Goal: Task Accomplishment & Management: Complete application form

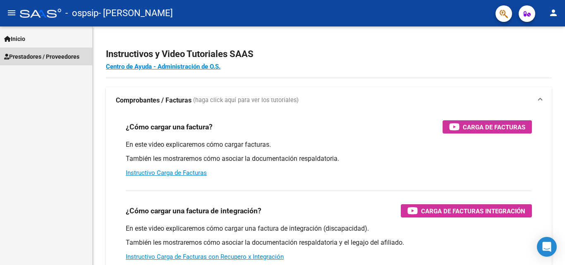
click at [30, 57] on span "Prestadores / Proveedores" at bounding box center [41, 56] width 75 height 9
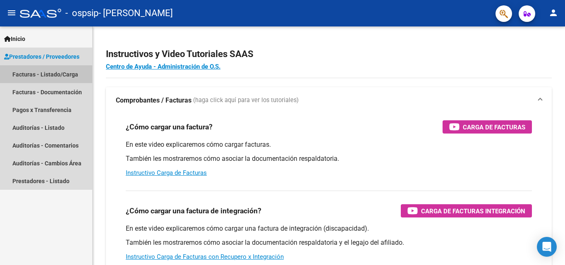
click at [45, 80] on link "Facturas - Listado/Carga" at bounding box center [46, 74] width 92 height 18
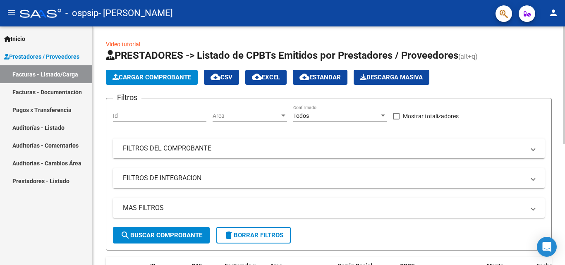
click at [173, 76] on span "Cargar Comprobante" at bounding box center [152, 77] width 79 height 7
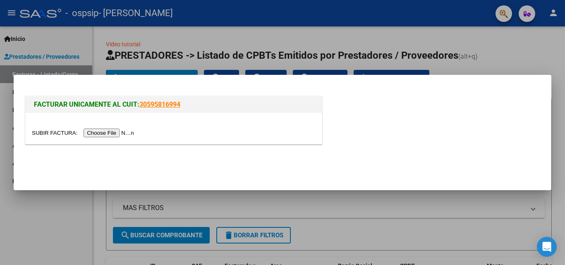
click at [106, 131] on input "file" at bounding box center [84, 133] width 105 height 9
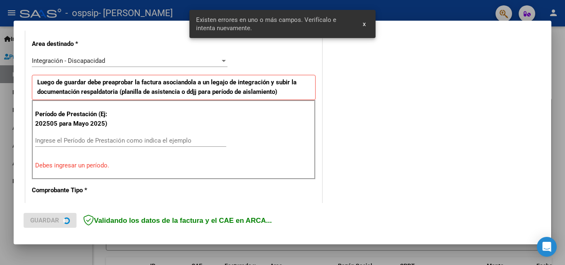
scroll to position [202, 0]
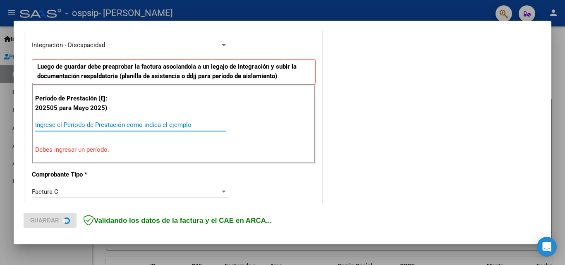
click at [149, 122] on input "Ingrese el Período de Prestación como indica el ejemplo" at bounding box center [130, 124] width 191 height 7
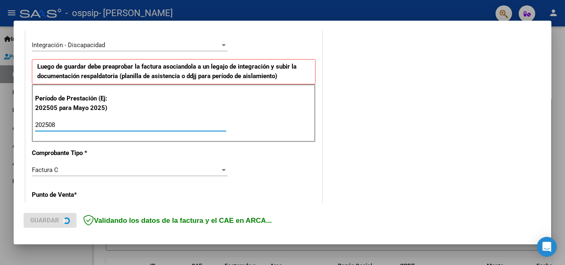
click at [224, 121] on input "202508" at bounding box center [130, 124] width 191 height 7
type input "202508"
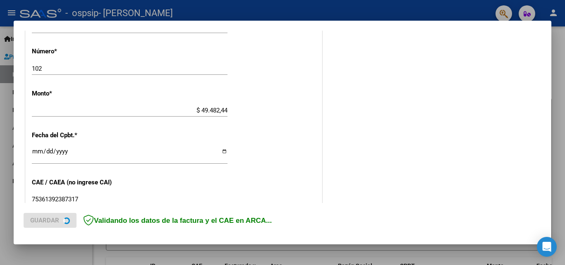
scroll to position [405, 0]
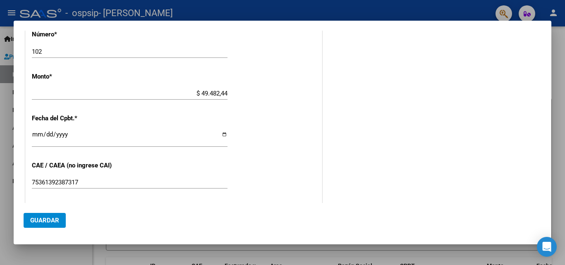
drag, startPoint x: 557, startPoint y: 155, endPoint x: 556, endPoint y: 168, distance: 13.7
click at [556, 168] on div at bounding box center [282, 132] width 565 height 265
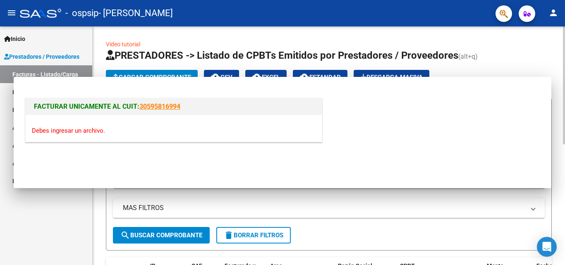
scroll to position [0, 0]
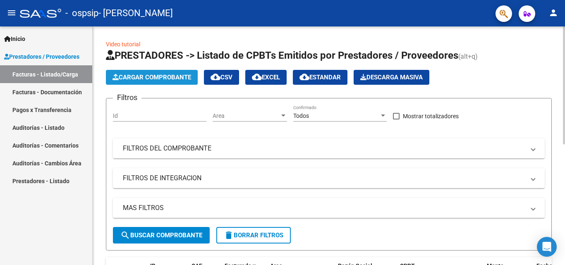
click at [175, 81] on button "Cargar Comprobante" at bounding box center [152, 77] width 92 height 15
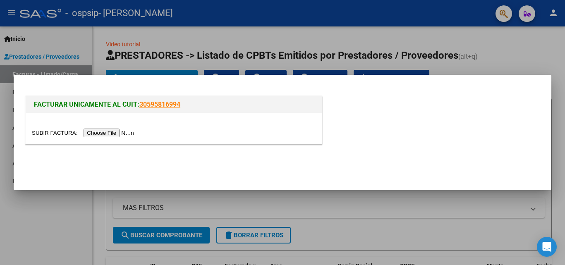
click at [125, 134] on input "file" at bounding box center [84, 133] width 105 height 9
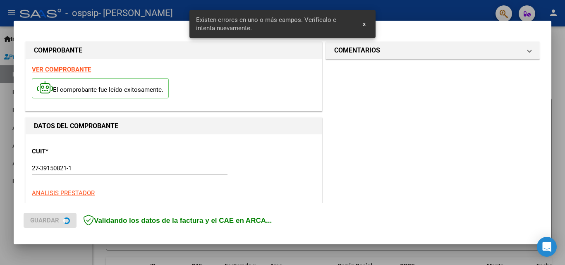
scroll to position [202, 0]
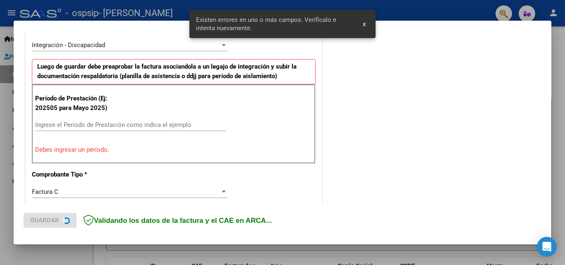
click at [440, 89] on div "COMENTARIOS Comentarios del Prestador / Gerenciador:" at bounding box center [433, 208] width 218 height 741
click at [186, 119] on div "Ingrese el Período de Prestación como indica el ejemplo" at bounding box center [130, 125] width 191 height 12
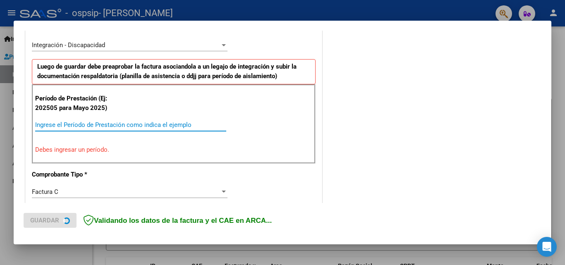
click at [184, 123] on input "Ingrese el Período de Prestación como indica el ejemplo" at bounding box center [130, 124] width 191 height 7
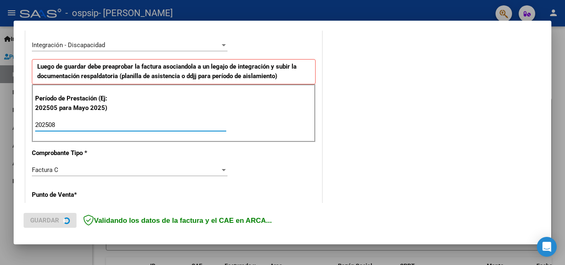
type input "202508"
click at [402, 123] on div "COMENTARIOS Comentarios del Prestador / Gerenciador:" at bounding box center [433, 197] width 218 height 719
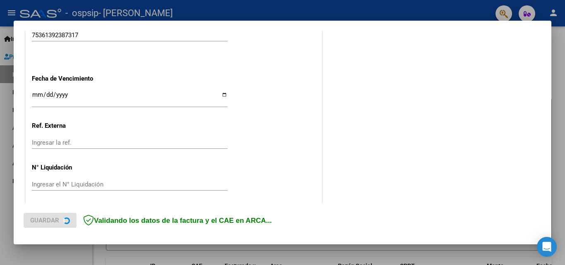
scroll to position [556, 0]
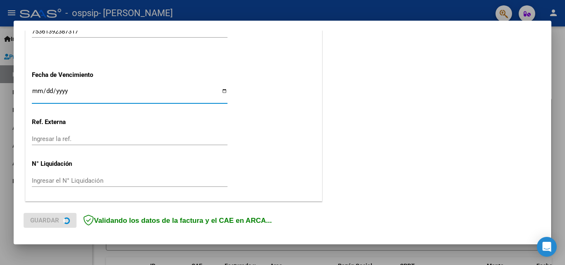
click at [40, 92] on input "Ingresar la fecha" at bounding box center [130, 94] width 196 height 13
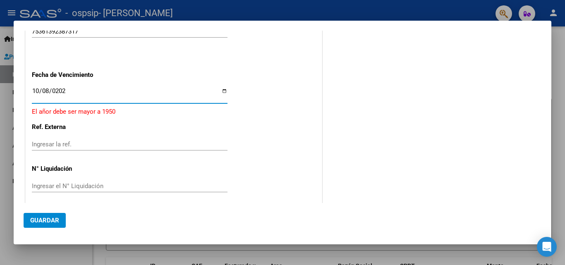
type input "[DATE]"
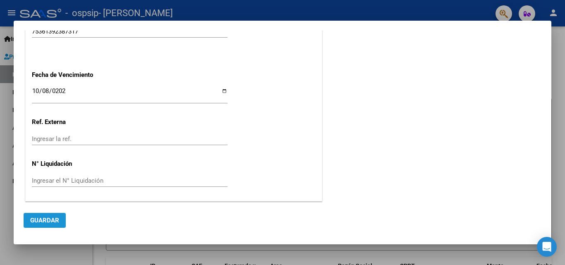
click at [38, 222] on span "Guardar" at bounding box center [44, 220] width 29 height 7
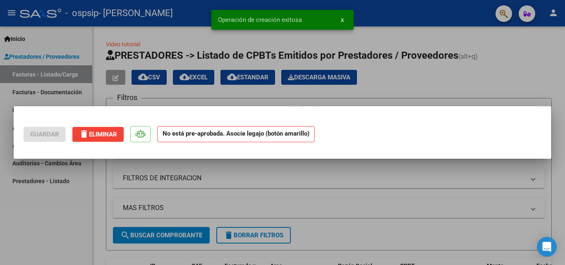
scroll to position [0, 0]
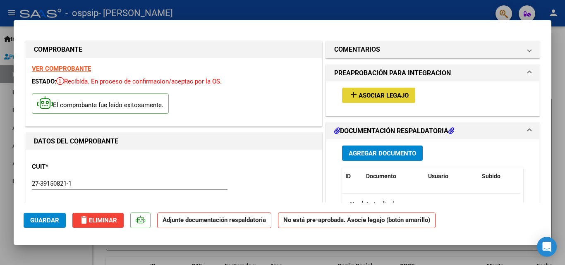
click at [393, 100] on button "add Asociar Legajo" at bounding box center [378, 95] width 73 height 15
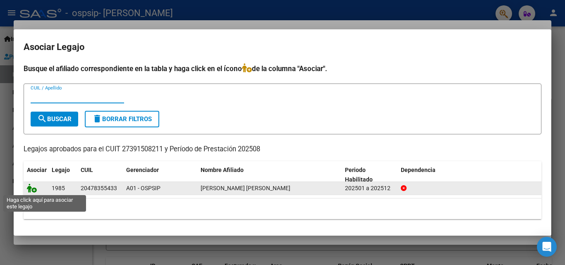
click at [33, 189] on icon at bounding box center [32, 188] width 10 height 9
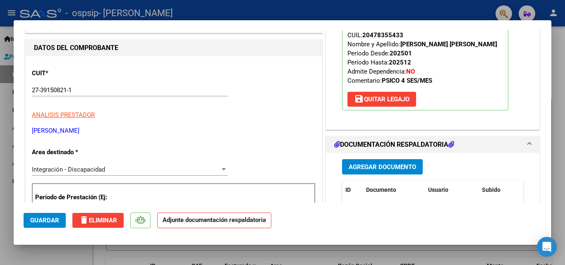
scroll to position [95, 0]
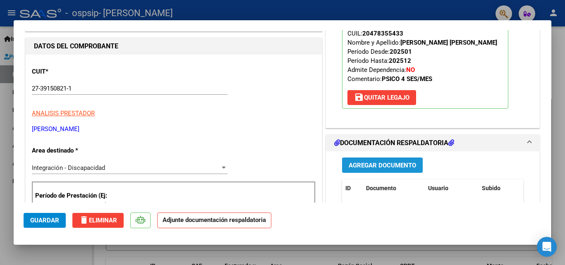
click at [390, 168] on span "Agregar Documento" at bounding box center [382, 165] width 67 height 7
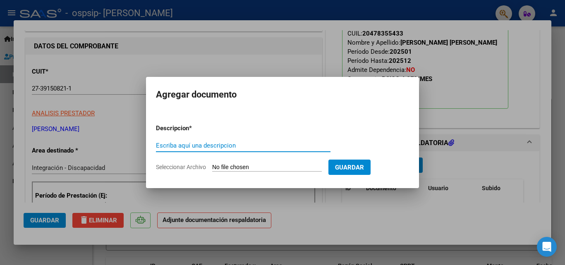
click at [214, 148] on input "Escriba aquí una descripcion" at bounding box center [243, 145] width 175 height 7
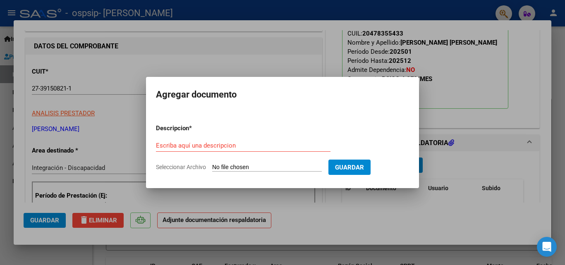
click at [234, 164] on input "Seleccionar Archivo" at bounding box center [267, 168] width 110 height 8
type input "C:\fakepath\Escáner_20250908.pdf"
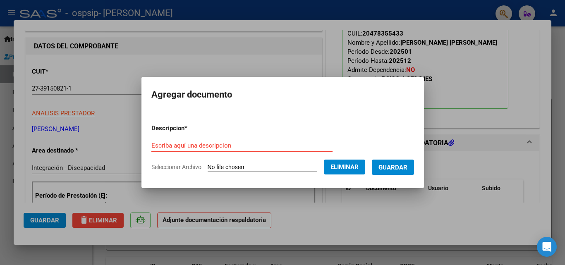
click at [257, 150] on div "Escriba aquí una descripcion" at bounding box center [241, 145] width 181 height 12
click at [257, 146] on input "Escriba aquí una descripcion" at bounding box center [241, 145] width 181 height 7
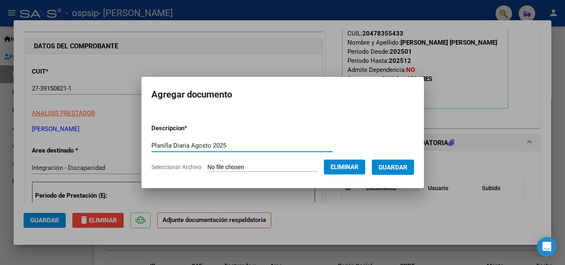
type input "Planilla Diaria Agosto 2025"
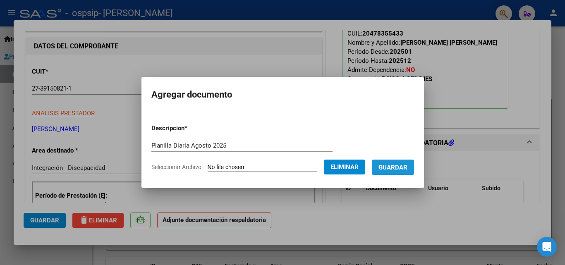
click at [406, 168] on span "Guardar" at bounding box center [393, 167] width 29 height 7
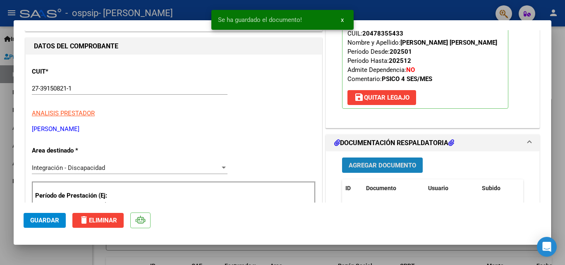
click at [387, 168] on span "Agregar Documento" at bounding box center [382, 165] width 67 height 7
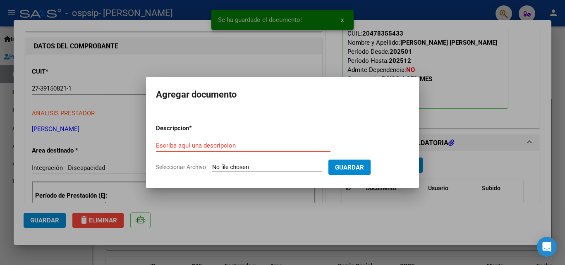
click at [236, 166] on input "Seleccionar Archivo" at bounding box center [267, 168] width 110 height 8
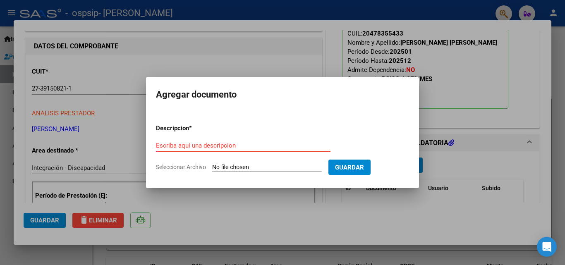
type input "C:\fakepath\27391508211_011_00001_00000102.pdf"
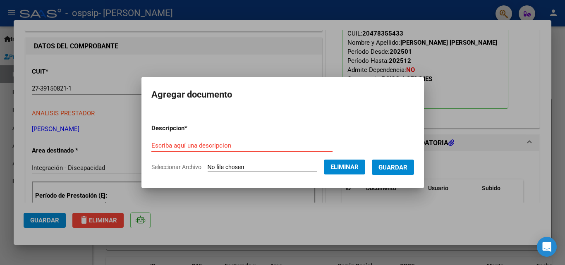
click at [207, 142] on input "Escriba aquí una descripcion" at bounding box center [241, 145] width 181 height 7
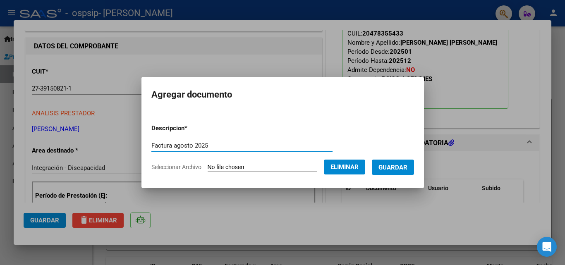
type input "Factura agosto 2025"
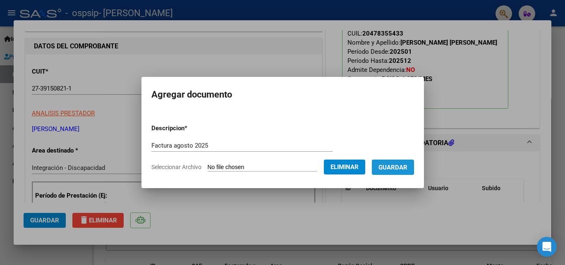
click at [391, 163] on span "Guardar" at bounding box center [393, 166] width 29 height 7
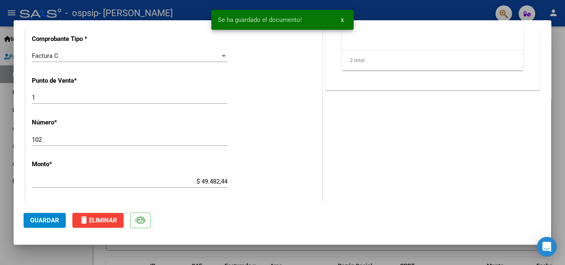
scroll to position [352, 0]
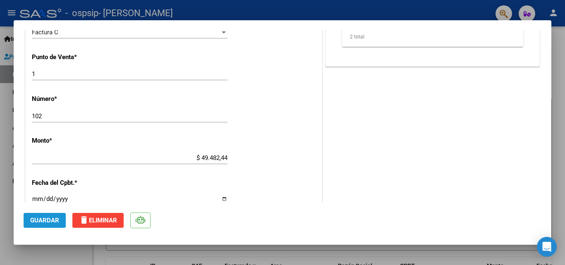
click at [46, 221] on span "Guardar" at bounding box center [44, 220] width 29 height 7
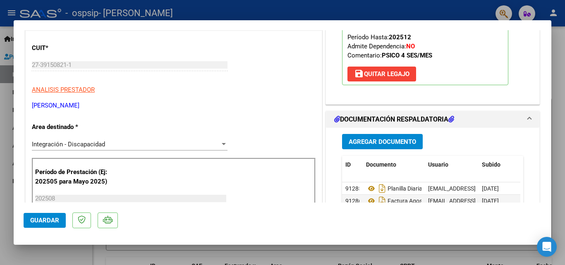
scroll to position [0, 0]
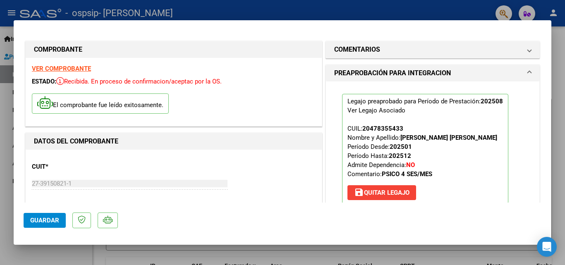
click at [431, 1] on div at bounding box center [282, 132] width 565 height 265
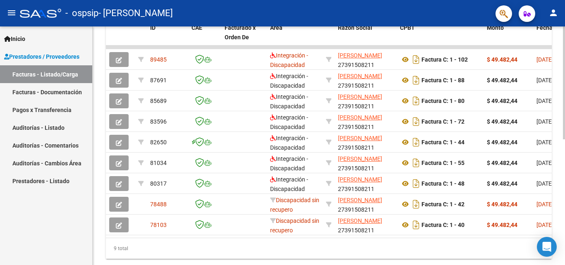
scroll to position [240, 0]
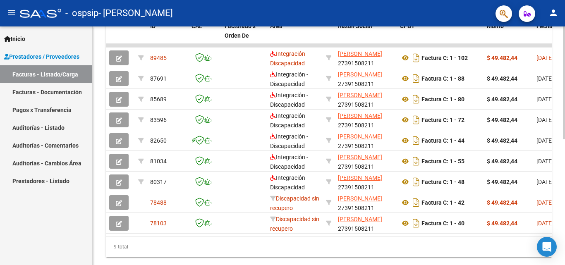
click at [559, 230] on div "Video tutorial PRESTADORES -> Listado de CPBTs Emitidos por Prestadores / Prove…" at bounding box center [330, 35] width 475 height 498
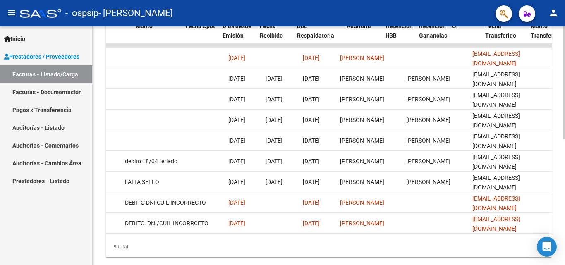
scroll to position [0, 0]
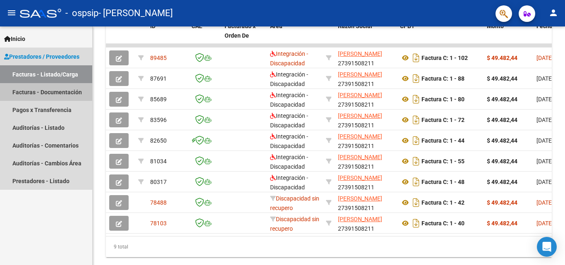
click at [58, 91] on link "Facturas - Documentación" at bounding box center [46, 92] width 92 height 18
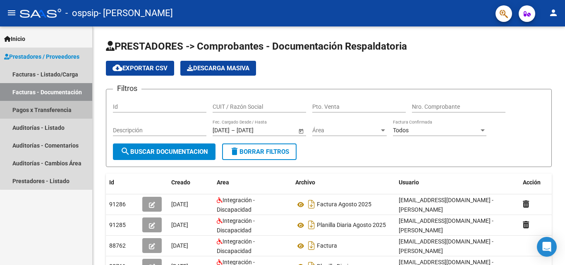
click at [50, 115] on link "Pagos x Transferencia" at bounding box center [46, 110] width 92 height 18
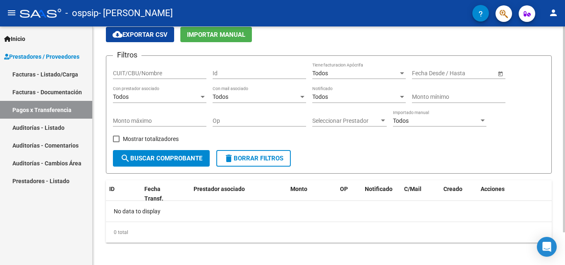
scroll to position [38, 0]
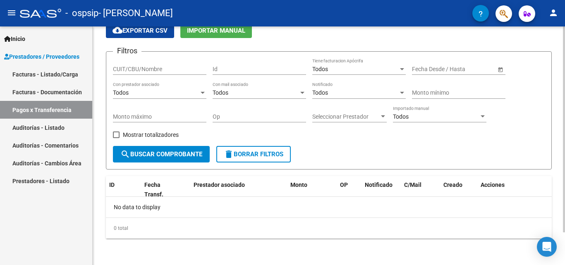
click at [551, 173] on div "PRESTADORES -> Pagos por Transferencia (alt+p) cloud_download Exportar CSV Impo…" at bounding box center [330, 126] width 475 height 277
click at [51, 124] on link "Auditorías - Listado" at bounding box center [46, 128] width 92 height 18
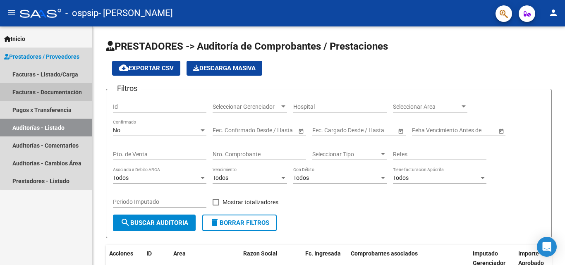
click at [48, 94] on link "Facturas - Documentación" at bounding box center [46, 92] width 92 height 18
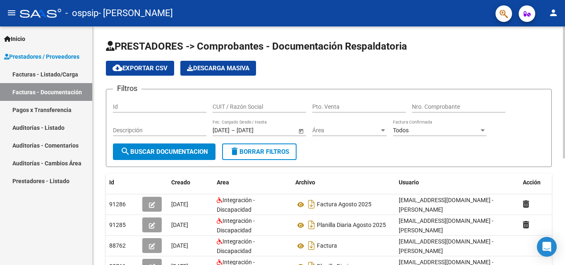
drag, startPoint x: 563, startPoint y: 75, endPoint x: 564, endPoint y: 98, distance: 23.2
click at [564, 98] on div "PRESTADORES -> Comprobantes - Documentación Respaldatoria cloud_download Export…" at bounding box center [330, 238] width 475 height 425
click at [564, 98] on div at bounding box center [564, 92] width 2 height 132
click at [564, 99] on div at bounding box center [564, 92] width 2 height 132
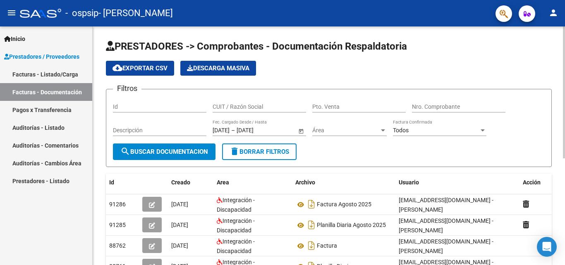
click at [524, 71] on div "cloud_download Exportar CSV Descarga Masiva" at bounding box center [329, 68] width 446 height 15
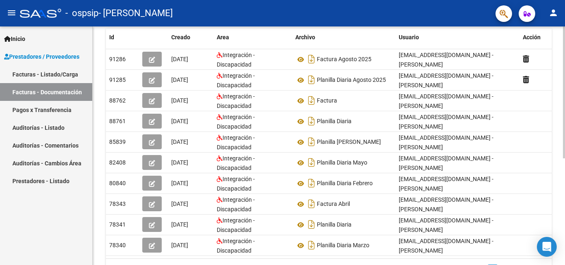
scroll to position [150, 0]
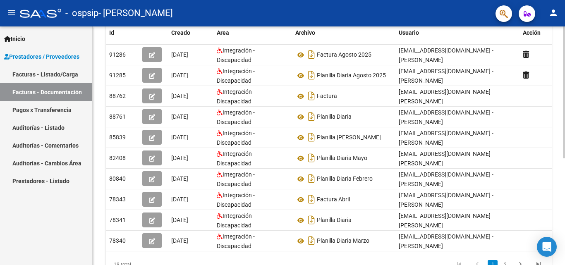
click at [561, 150] on div "PRESTADORES -> Comprobantes - Documentación Respaldatoria cloud_download Export…" at bounding box center [330, 89] width 475 height 425
